Goal: Find specific page/section: Find specific page/section

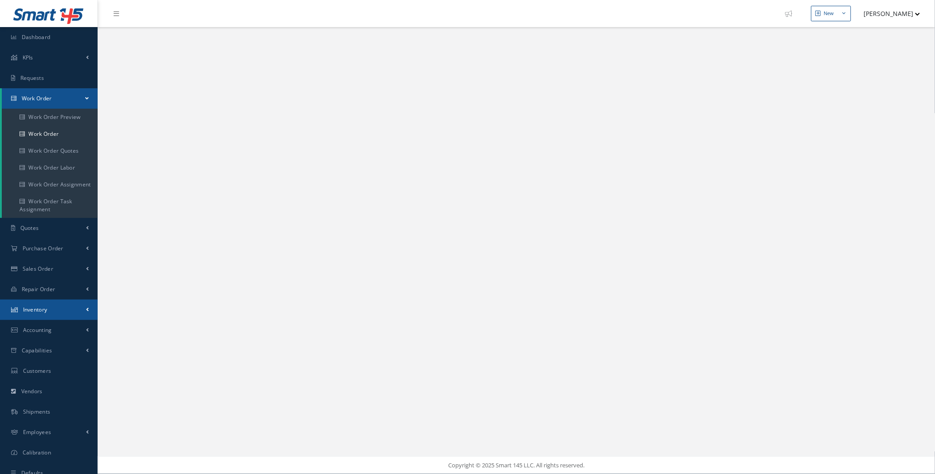
select select "25"
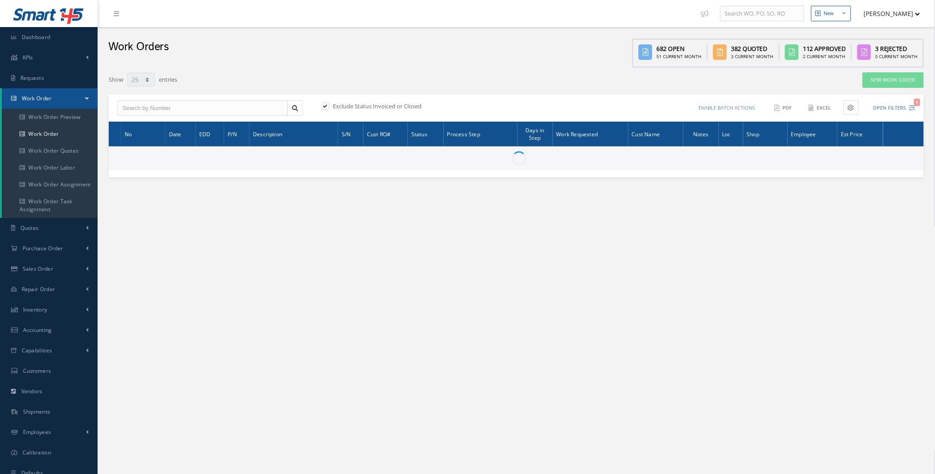
type input "All Work Request"
type input "All Work Performed"
type input "All Status"
type input "WO Part Status"
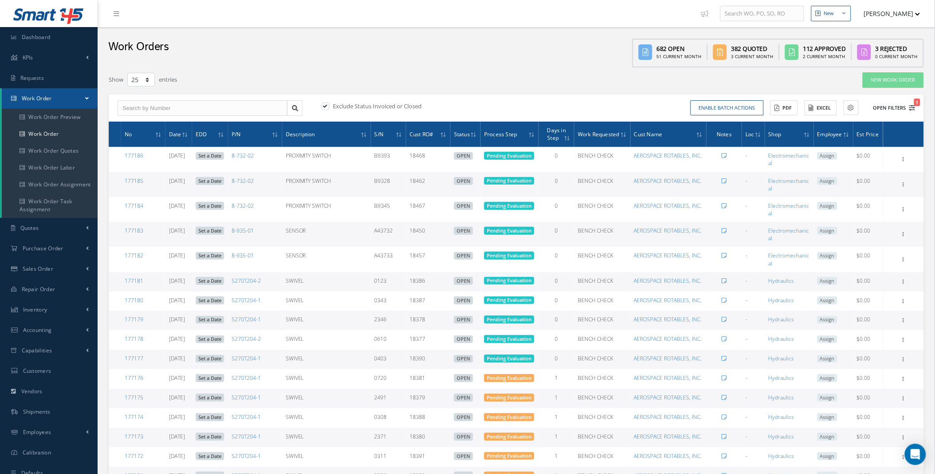
click at [913, 106] on icon "1" at bounding box center [912, 108] width 6 height 6
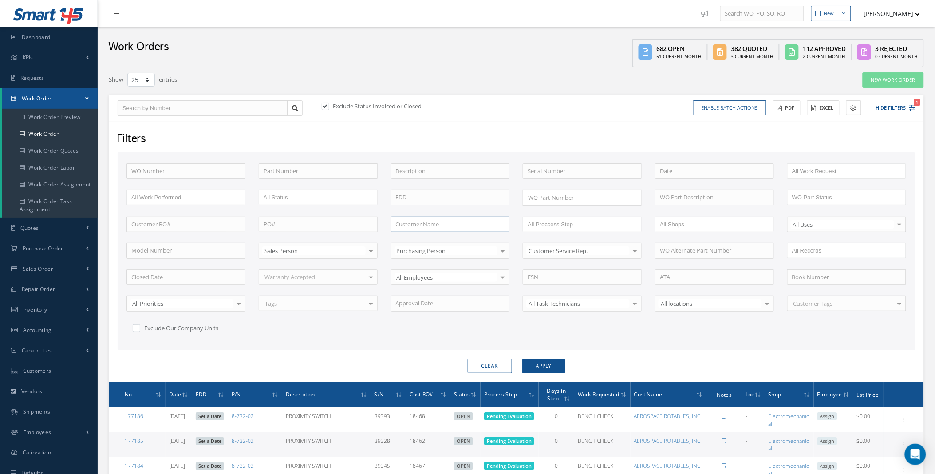
click at [416, 225] on input "text" at bounding box center [450, 225] width 119 height 16
click at [429, 241] on span "MACH 2 CORP." at bounding box center [415, 240] width 39 height 8
type input "MACH 2 CORP."
click at [539, 367] on button "Apply" at bounding box center [543, 366] width 43 height 14
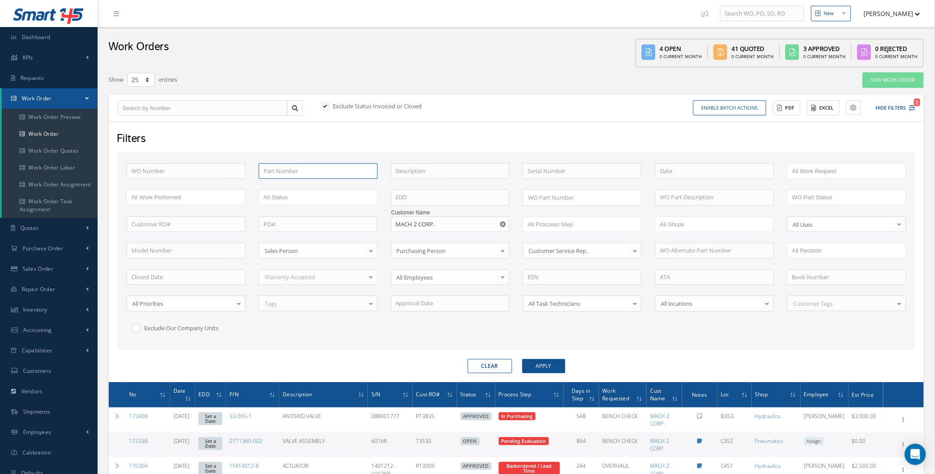
click at [300, 170] on input "text" at bounding box center [318, 171] width 119 height 16
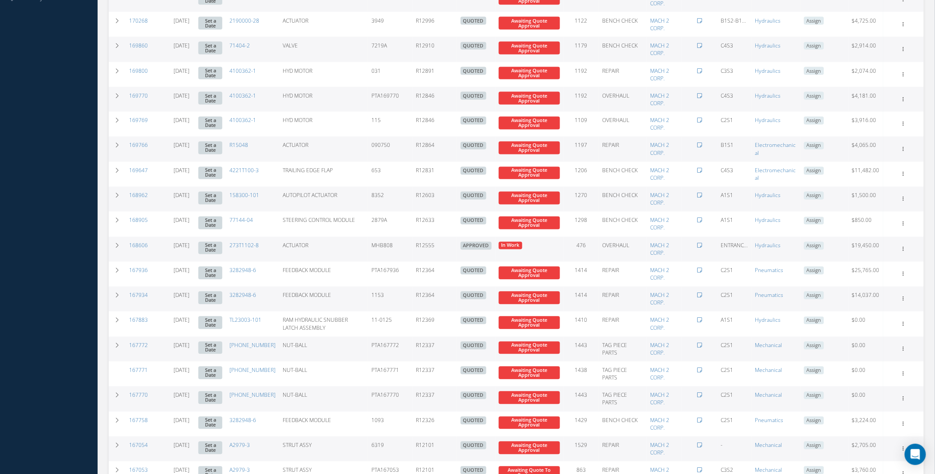
scroll to position [625, 0]
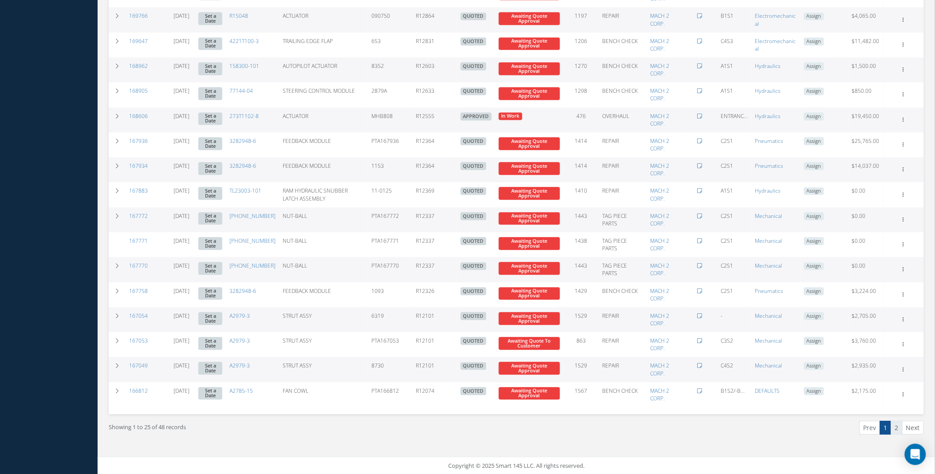
click at [897, 427] on link "2" at bounding box center [897, 428] width 12 height 14
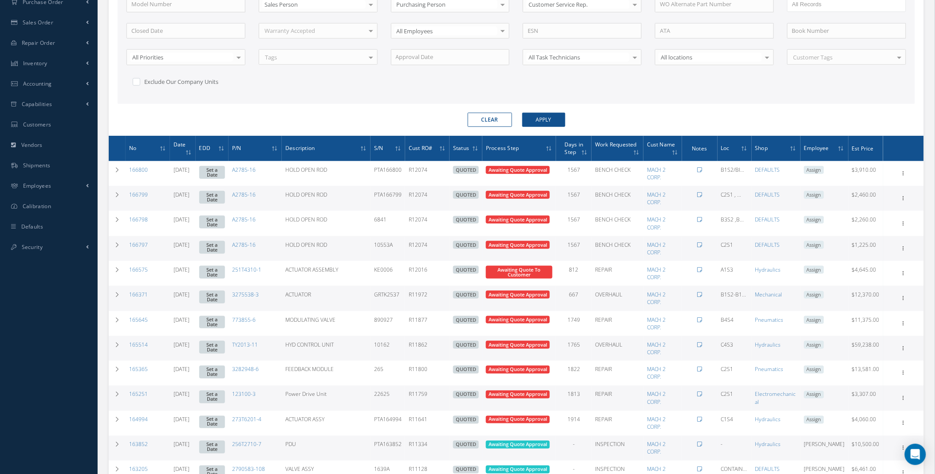
scroll to position [0, 0]
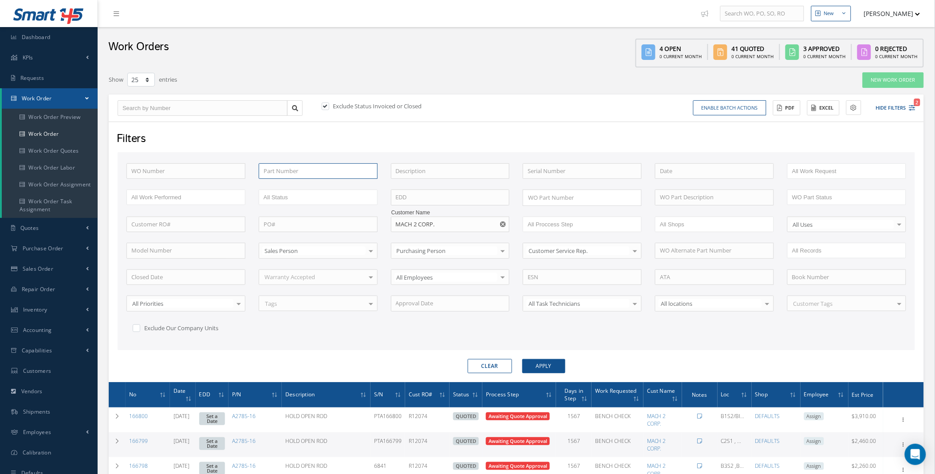
click at [286, 170] on input "text" at bounding box center [318, 171] width 119 height 16
click at [288, 184] on span "3282948-6" at bounding box center [277, 186] width 27 height 8
type input "3282948-6"
click at [541, 365] on button "Apply" at bounding box center [543, 366] width 43 height 14
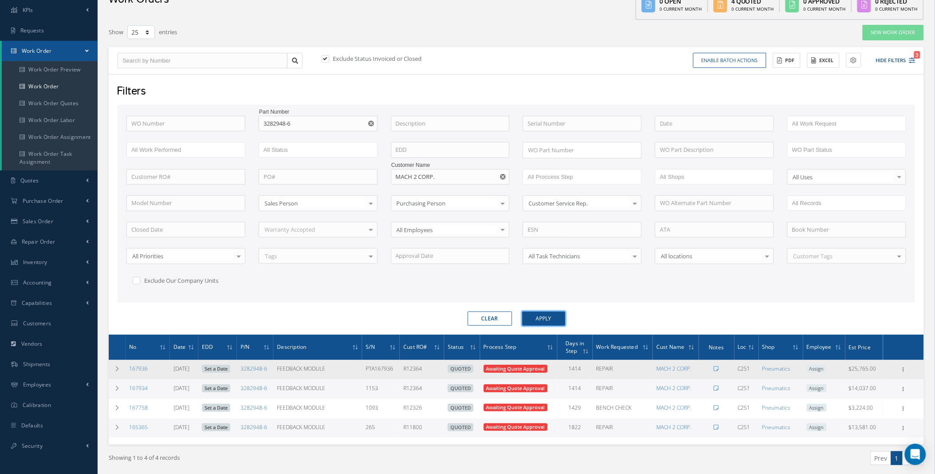
scroll to position [78, 0]
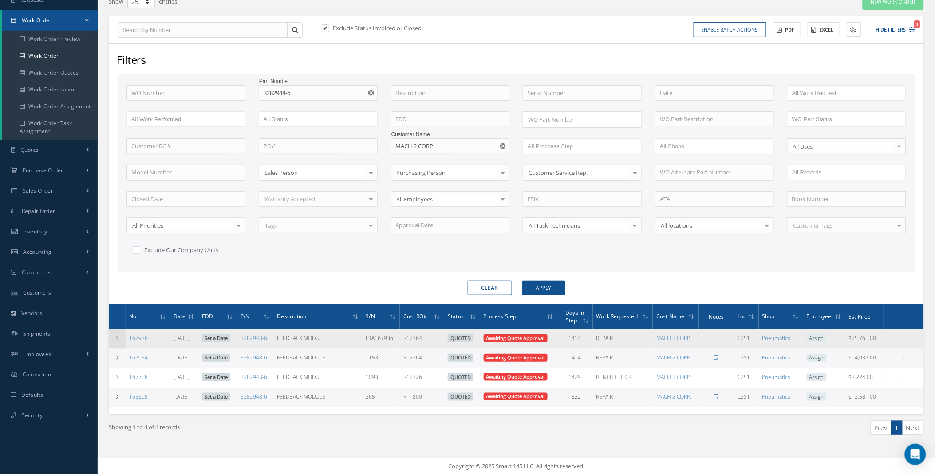
click at [116, 339] on icon at bounding box center [117, 338] width 6 height 5
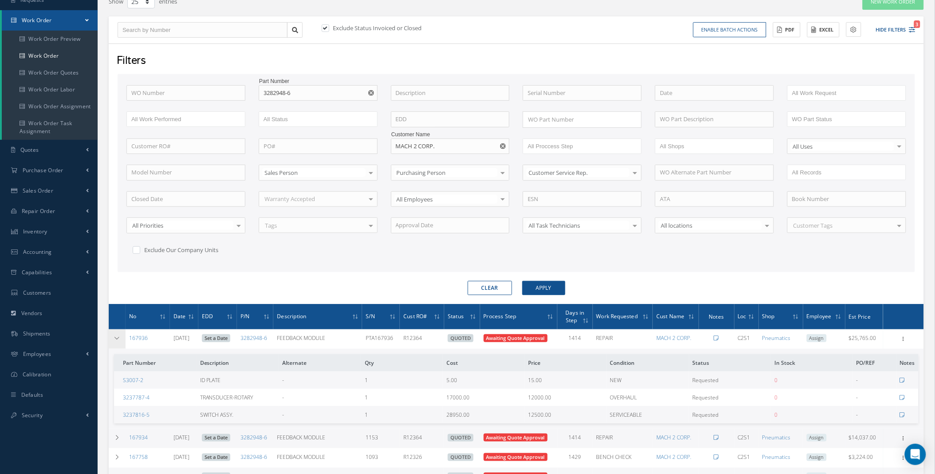
click at [116, 339] on icon at bounding box center [117, 338] width 6 height 5
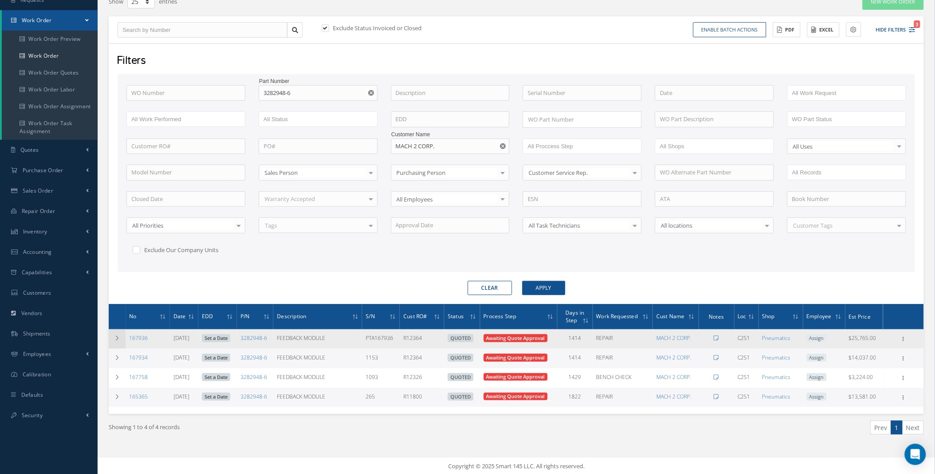
click at [115, 340] on icon at bounding box center [117, 338] width 6 height 5
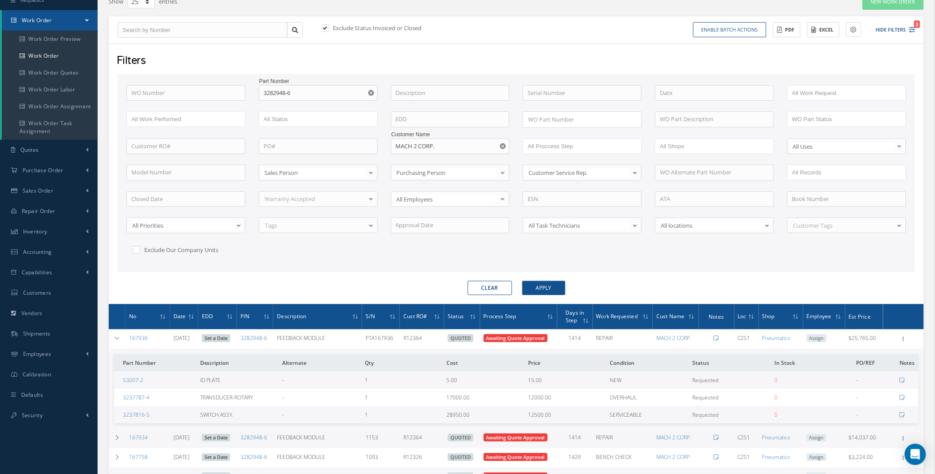
scroll to position [158, 0]
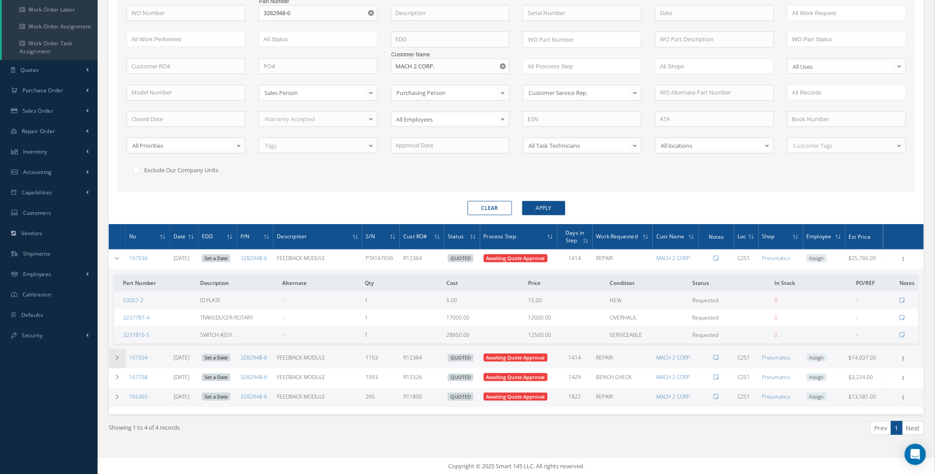
click at [115, 351] on td at bounding box center [117, 359] width 17 height 20
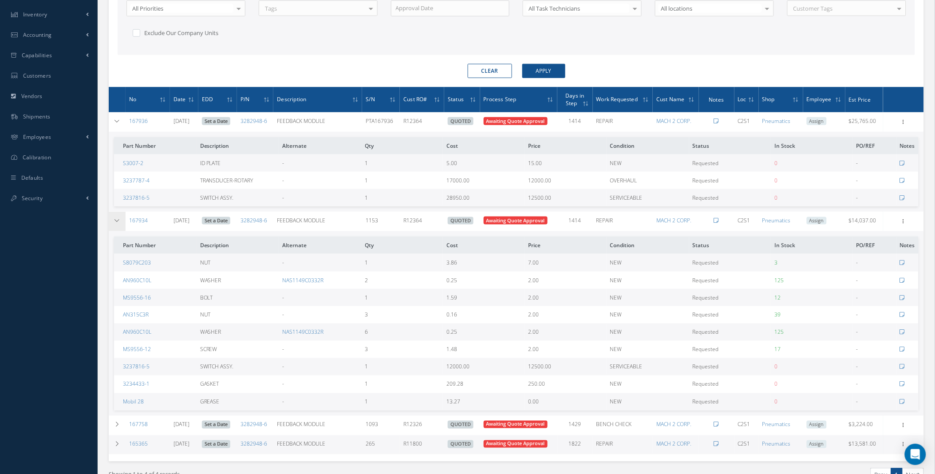
scroll to position [343, 0]
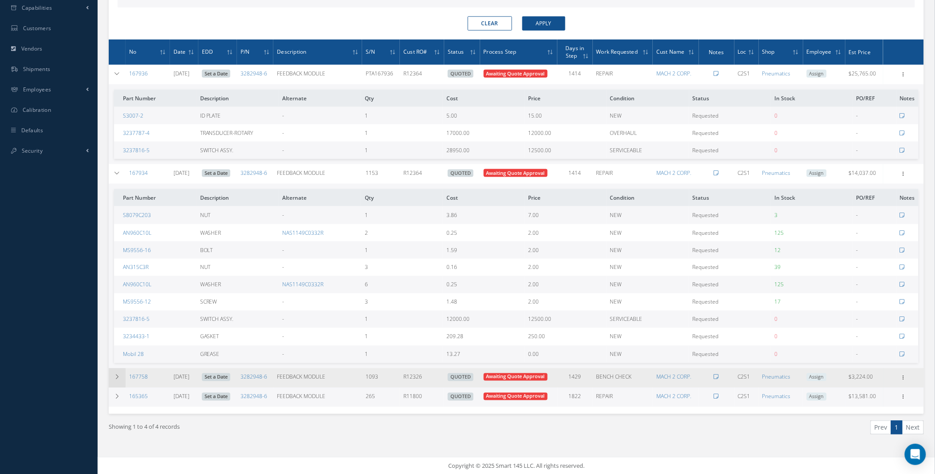
click at [114, 382] on td at bounding box center [117, 378] width 17 height 20
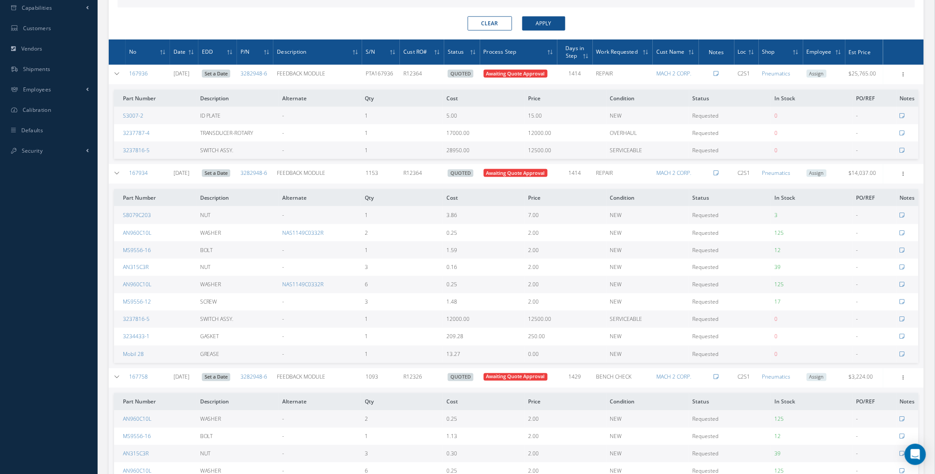
scroll to position [569, 0]
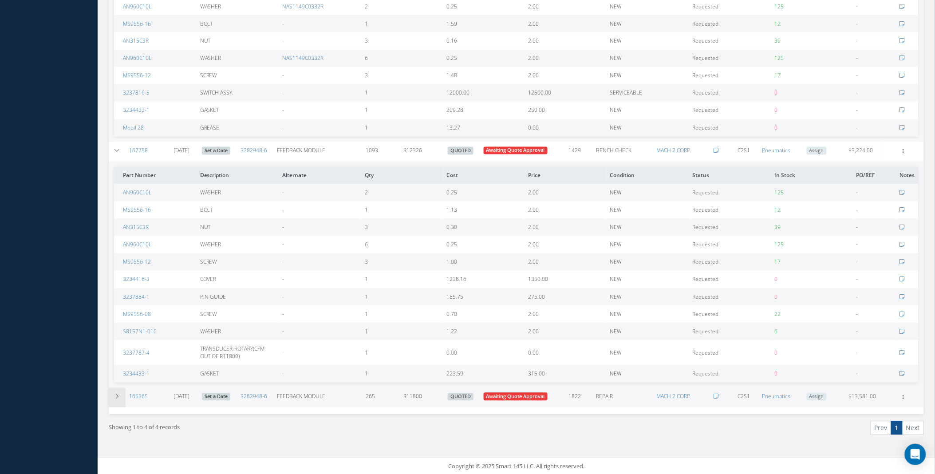
click at [111, 390] on td at bounding box center [117, 398] width 17 height 20
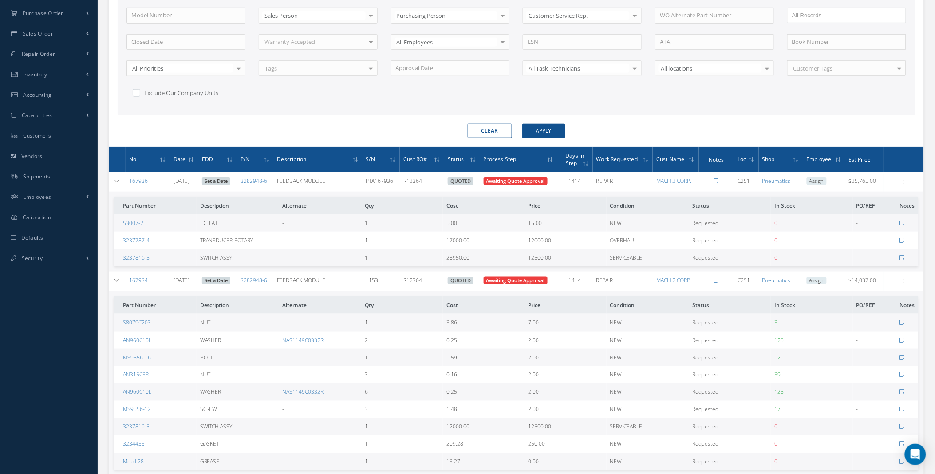
scroll to position [0, 0]
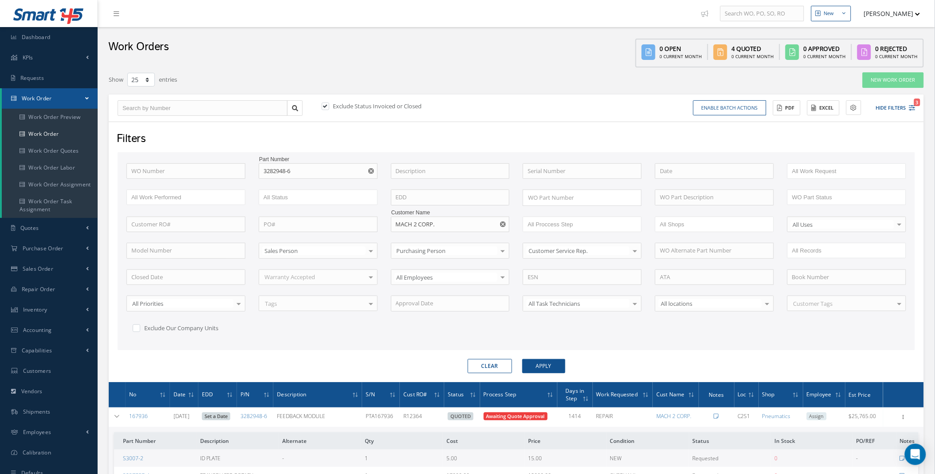
click at [506, 225] on use "Reset" at bounding box center [503, 224] width 6 height 6
click at [370, 168] on use "Reset" at bounding box center [371, 171] width 6 height 6
click at [189, 172] on input "text" at bounding box center [185, 171] width 119 height 16
type input "1"
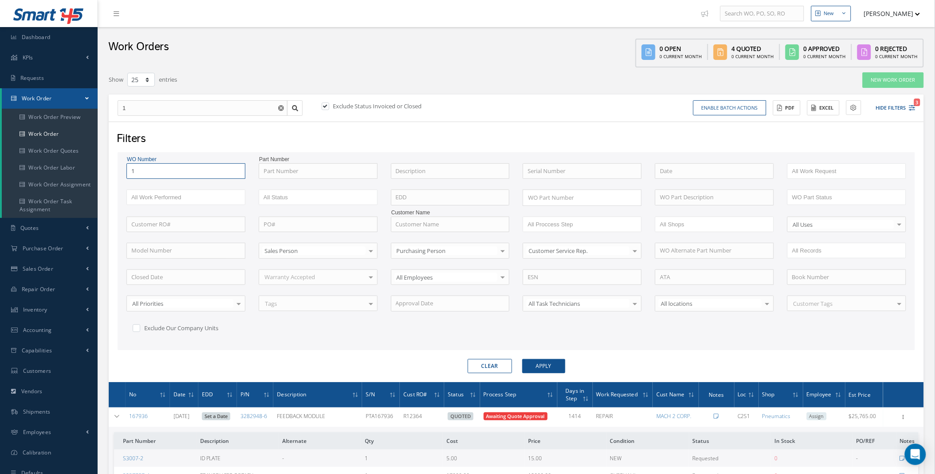
type input "17"
type input "177"
type input "1771"
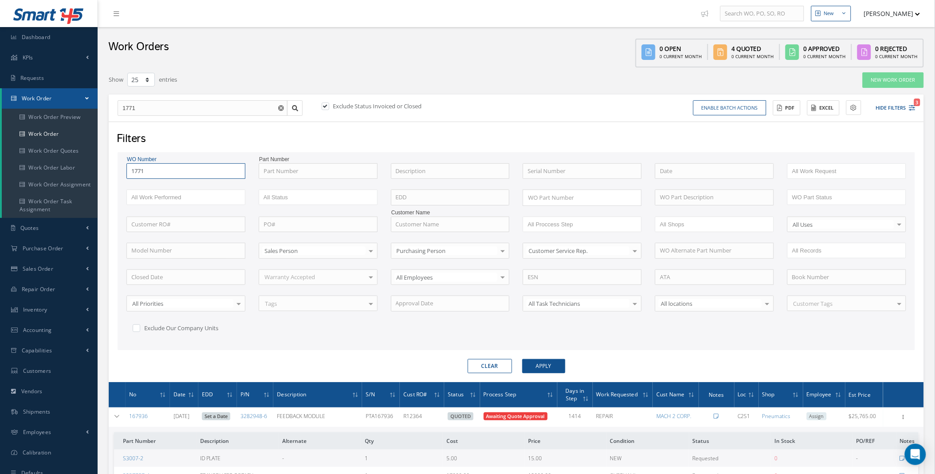
type input "17710"
type input "177103"
click at [522, 359] on button "Apply" at bounding box center [543, 366] width 43 height 14
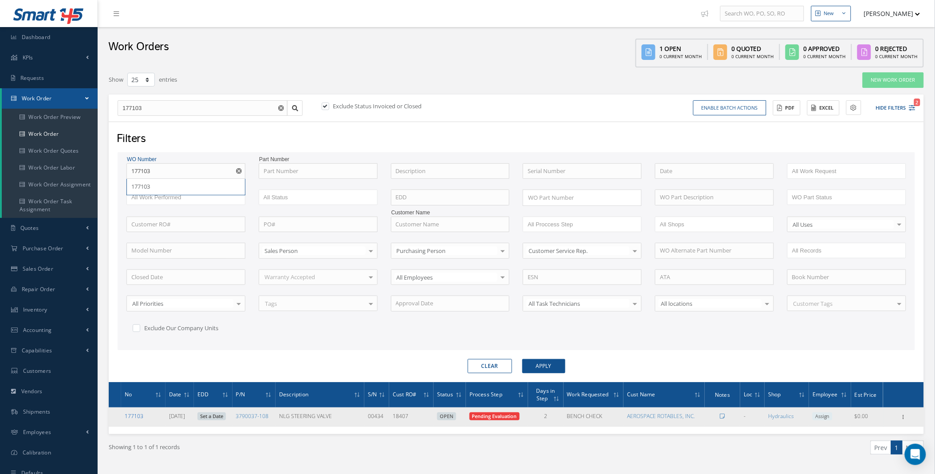
click at [132, 414] on link "177103" at bounding box center [134, 416] width 19 height 8
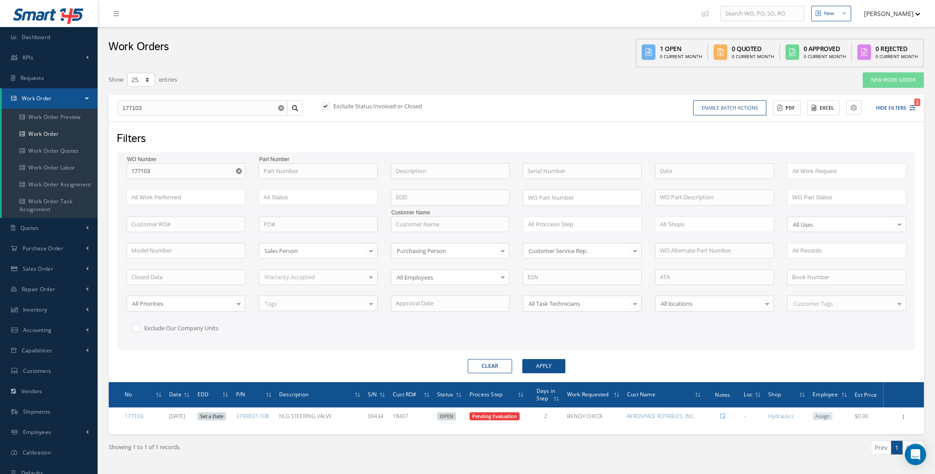
select select "25"
drag, startPoint x: 237, startPoint y: 171, endPoint x: 292, endPoint y: 170, distance: 54.6
click at [237, 171] on icon "Reset" at bounding box center [239, 171] width 6 height 6
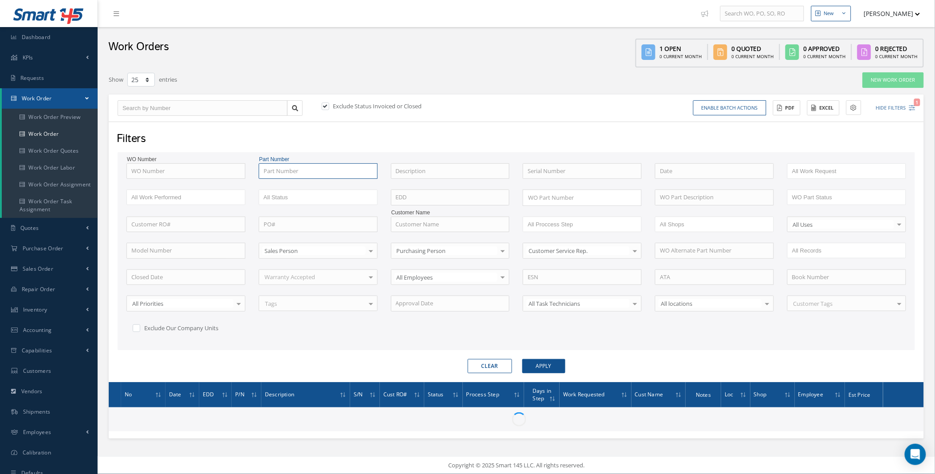
click at [292, 170] on input "text" at bounding box center [318, 171] width 119 height 16
paste input "31077-211"
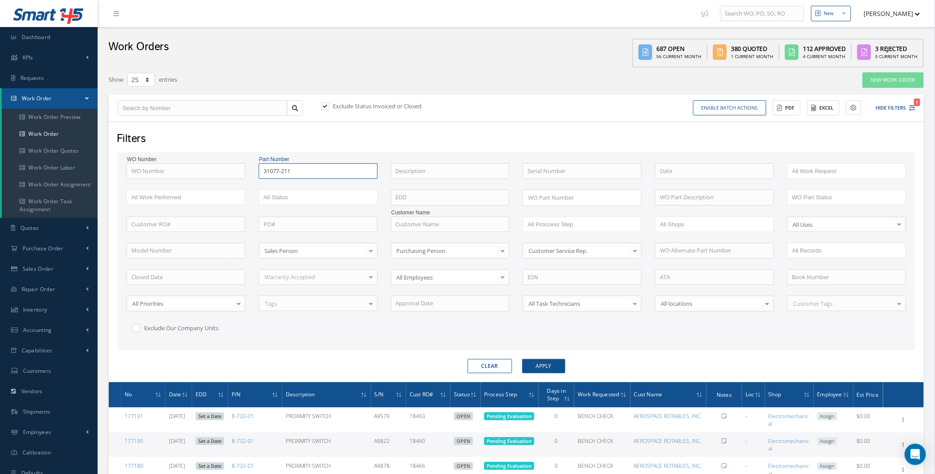
type input "31077-211"
click at [549, 367] on button "Apply" at bounding box center [543, 366] width 43 height 14
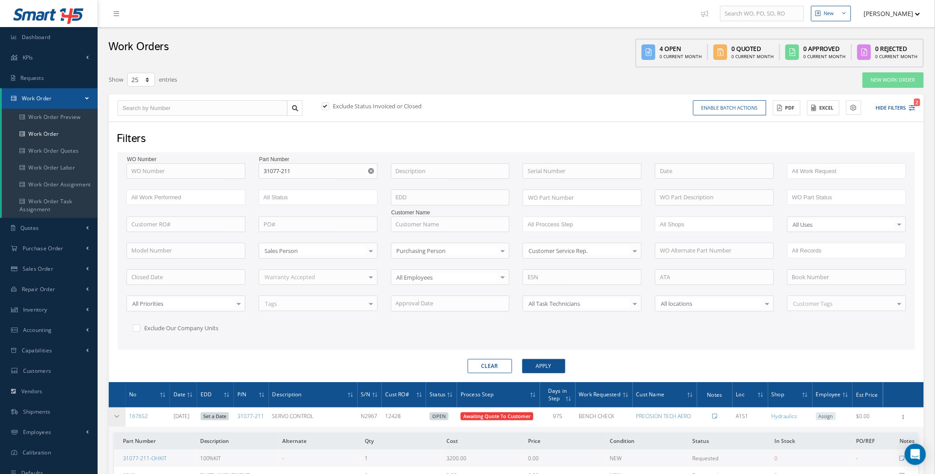
click at [121, 414] on td at bounding box center [117, 417] width 17 height 20
